Goal: Information Seeking & Learning: Find specific fact

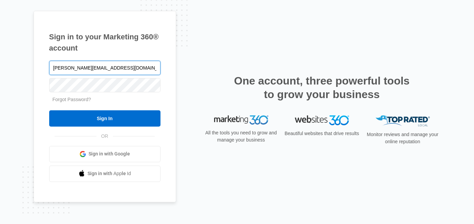
type input "[PERSON_NAME][EMAIL_ADDRESS][DOMAIN_NAME]"
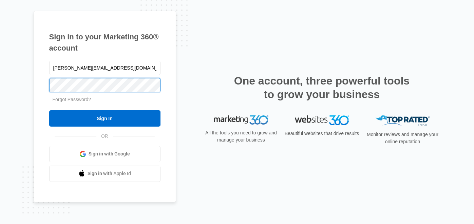
click at [49, 110] on input "Sign In" at bounding box center [104, 118] width 111 height 16
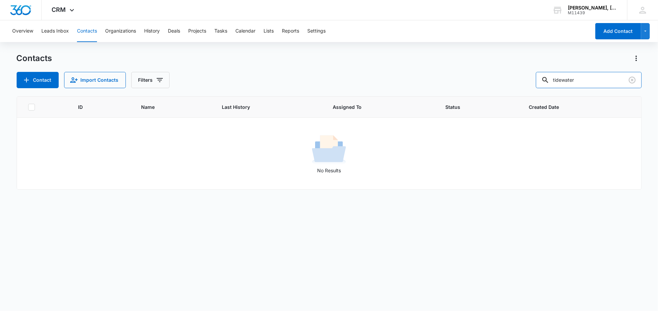
drag, startPoint x: 602, startPoint y: 84, endPoint x: 481, endPoint y: 95, distance: 121.4
click at [484, 95] on div "Contacts Contact Import Contacts Filters tidewater ID Name Last History Assigne…" at bounding box center [329, 182] width 625 height 258
click at [576, 78] on input "seagrove" at bounding box center [589, 80] width 106 height 16
type input "[GEOGRAPHIC_DATA]"
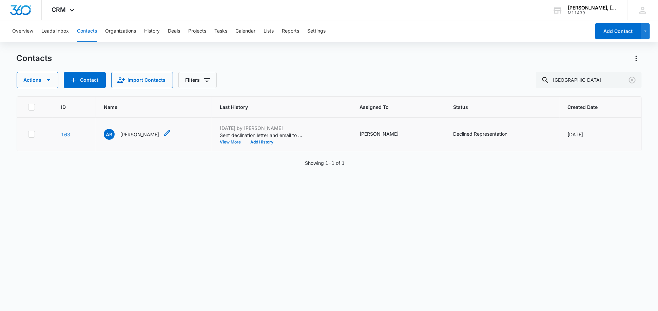
click at [138, 135] on p "[PERSON_NAME]" at bounding box center [139, 134] width 39 height 7
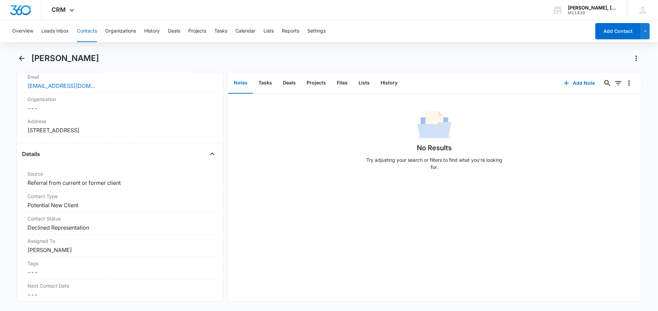
scroll to position [113, 0]
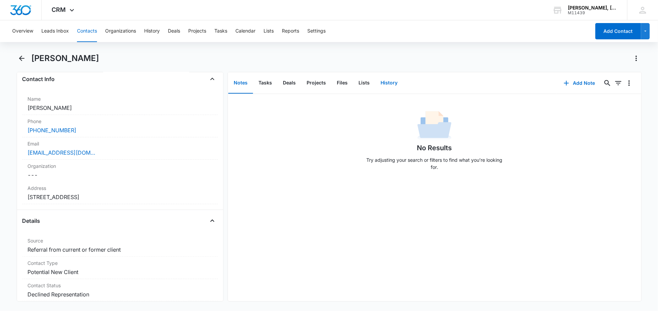
click at [388, 86] on button "History" at bounding box center [389, 83] width 28 height 21
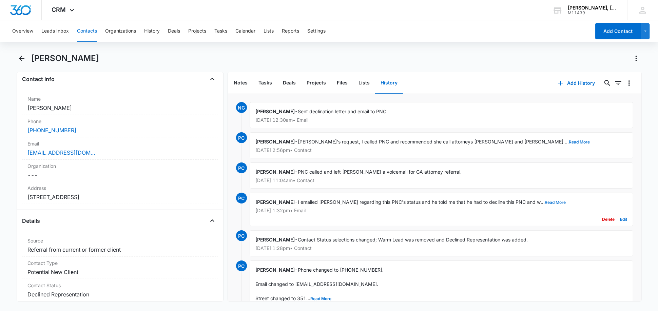
click at [545, 203] on button "Read More" at bounding box center [555, 203] width 21 height 4
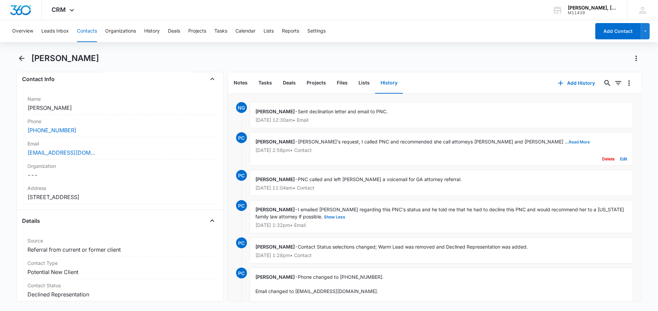
click at [569, 141] on button "Read More" at bounding box center [579, 142] width 21 height 4
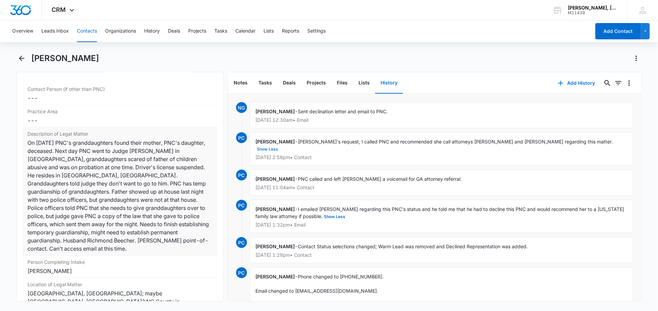
scroll to position [528, 0]
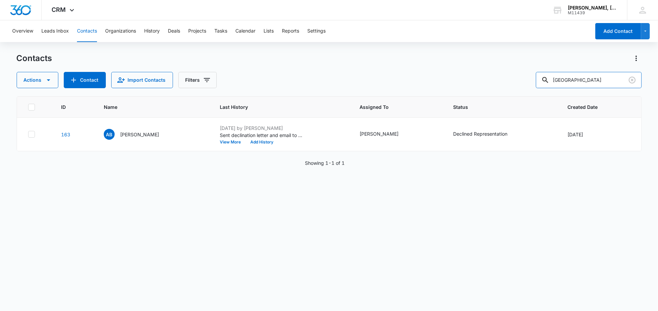
drag, startPoint x: 594, startPoint y: 80, endPoint x: 479, endPoint y: 86, distance: 115.9
click at [479, 86] on div "Actions Contact Import Contacts Filters [GEOGRAPHIC_DATA]" at bounding box center [329, 80] width 625 height 16
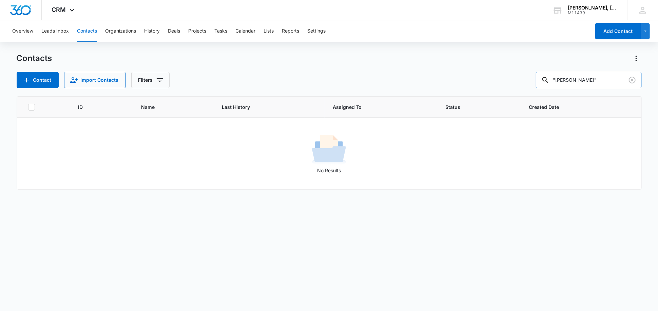
click at [565, 82] on input ""[PERSON_NAME]"" at bounding box center [589, 80] width 106 height 16
click at [570, 81] on input ""[PERSON_NAME]"" at bounding box center [589, 80] width 106 height 16
type input ""[PERSON_NAME]""
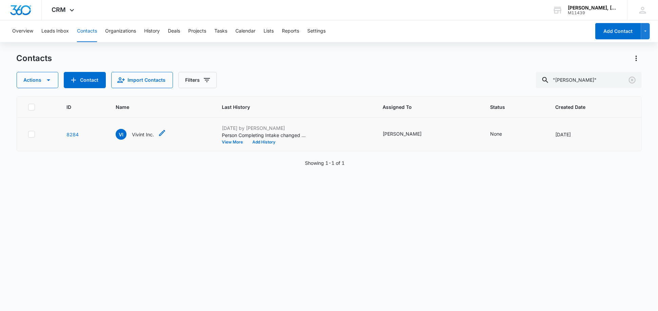
click at [140, 136] on p "Vivint Inc." at bounding box center [143, 134] width 22 height 7
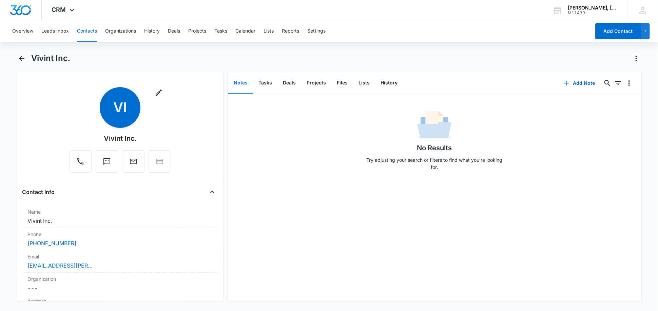
click at [85, 28] on button "Contacts" at bounding box center [87, 31] width 20 height 22
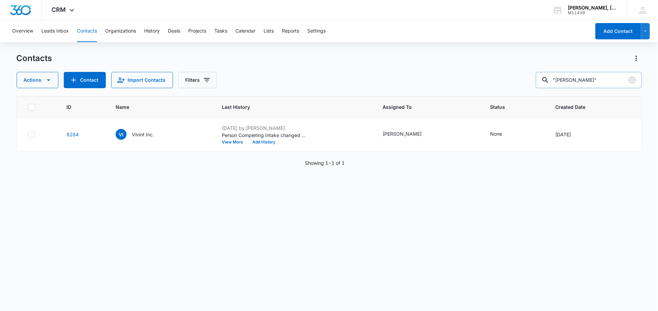
click at [570, 79] on input ""[PERSON_NAME]"" at bounding box center [589, 80] width 106 height 16
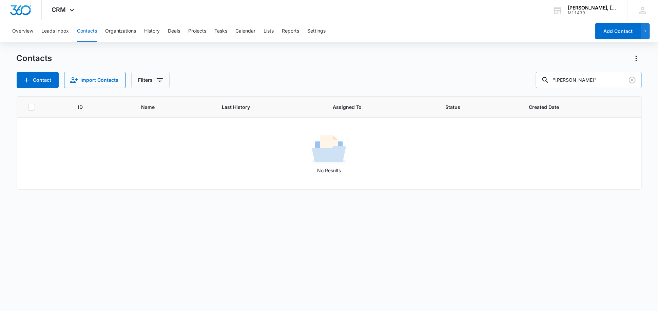
click at [567, 80] on input ""[PERSON_NAME]"" at bounding box center [589, 80] width 106 height 16
paste input "[PERSON_NAME]"
click at [569, 80] on input ""[PERSON_NAME]"" at bounding box center [589, 80] width 106 height 16
click at [568, 82] on input ""[PERSON_NAME]"" at bounding box center [589, 80] width 106 height 16
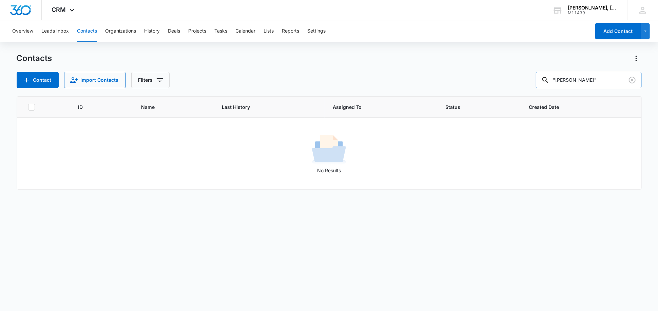
click at [568, 82] on input ""[PERSON_NAME]"" at bounding box center [589, 80] width 106 height 16
paste input "austin engineering"
type input ""austin engineering""
